Goal: Obtain resource: Obtain resource

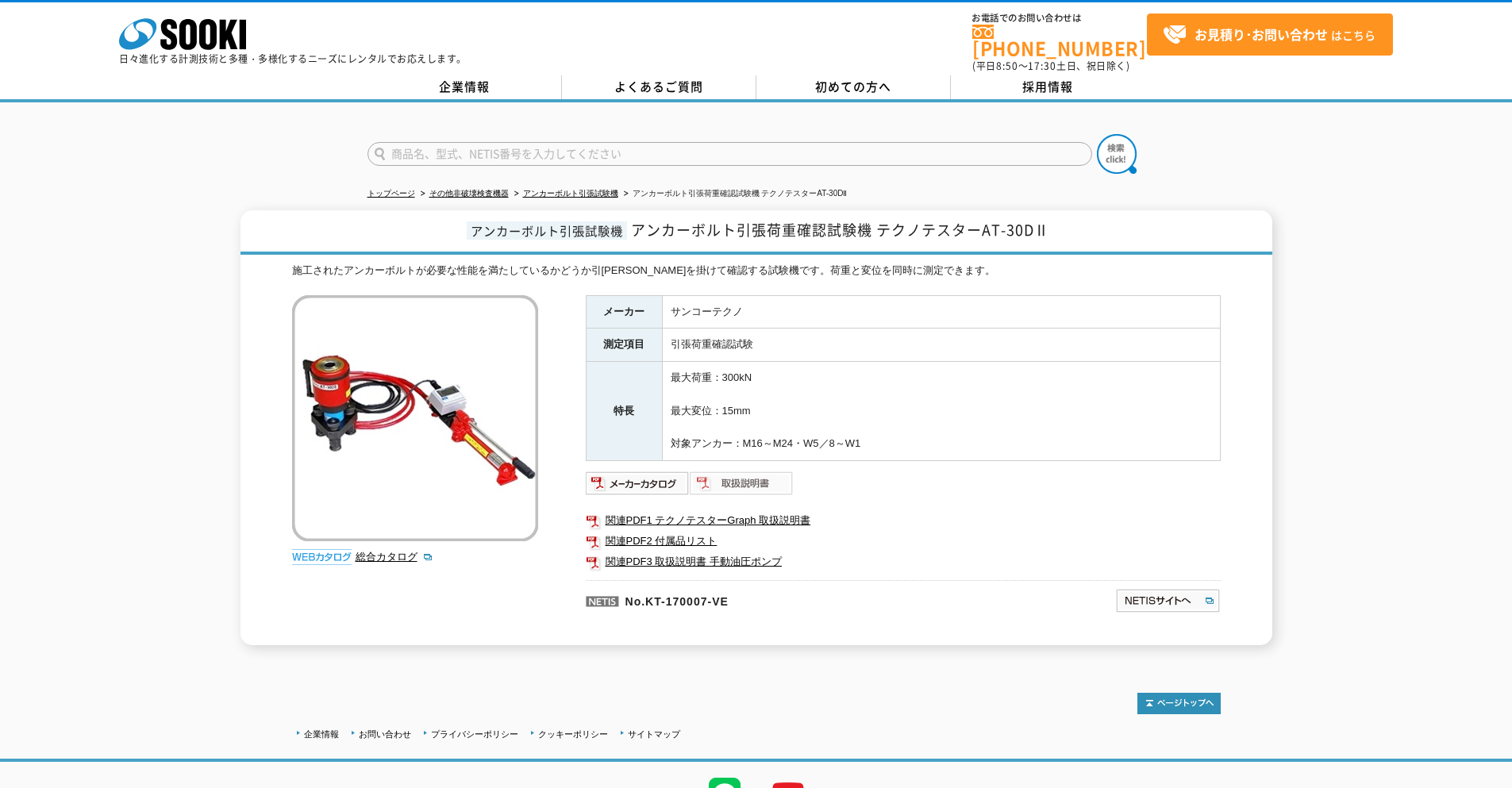
click at [751, 477] on img at bounding box center [742, 484] width 104 height 26
click at [653, 471] on img at bounding box center [637, 484] width 104 height 26
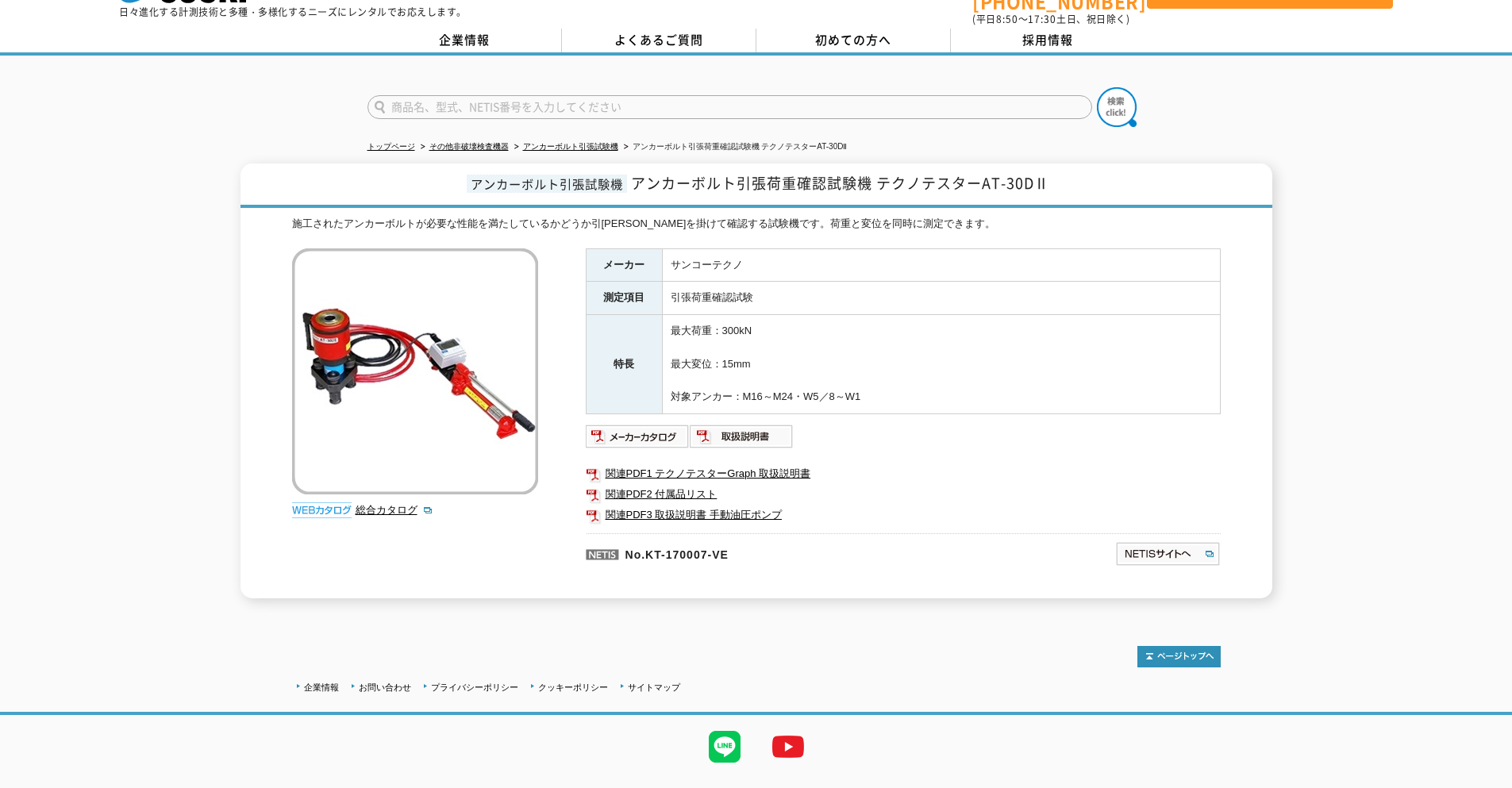
scroll to position [73, 0]
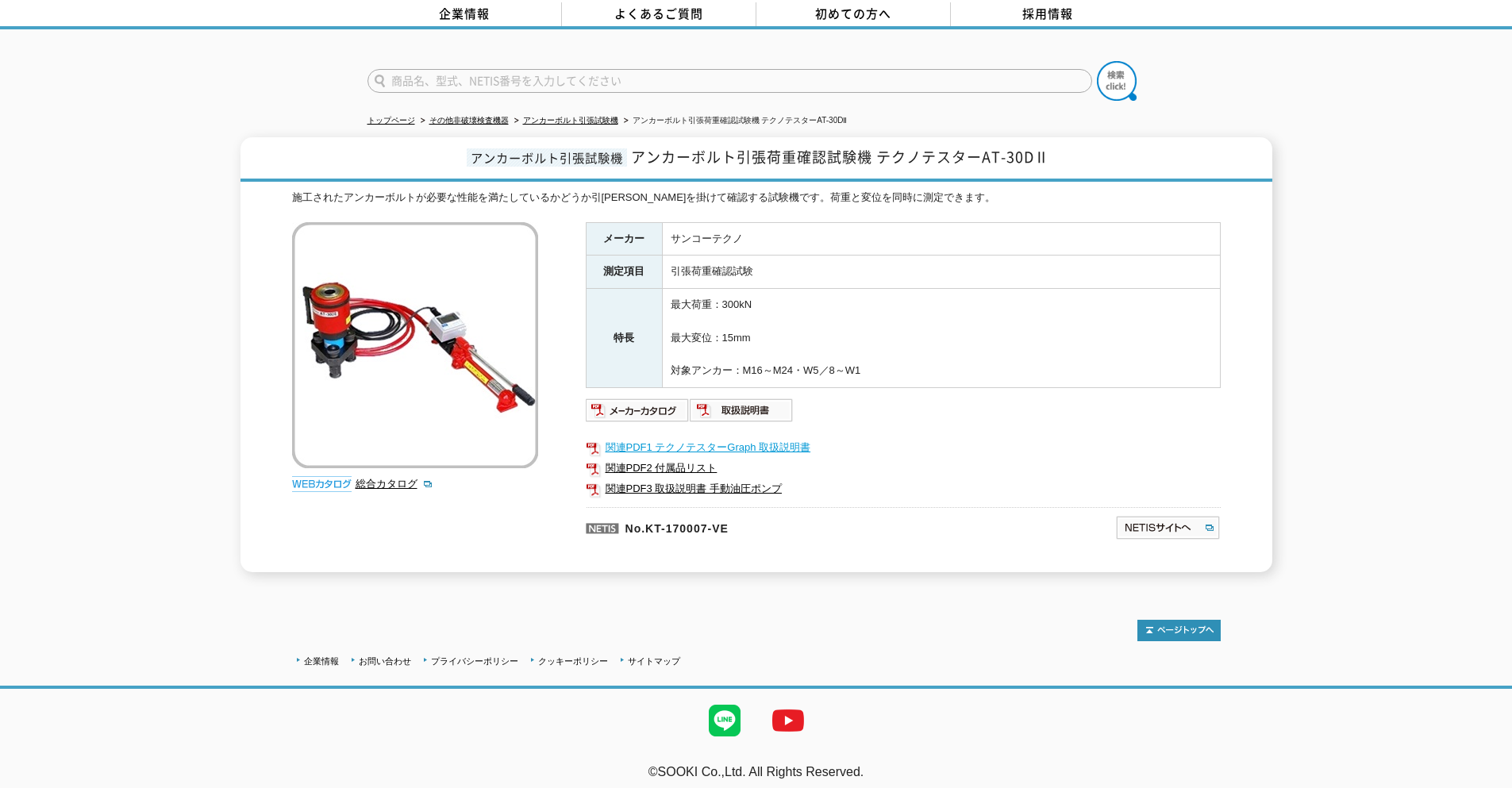
click at [724, 437] on link "関連PDF1 テクノテスターGraph 取扱説明書" at bounding box center [903, 448] width 635 height 20
